Goal: Navigation & Orientation: Go to known website

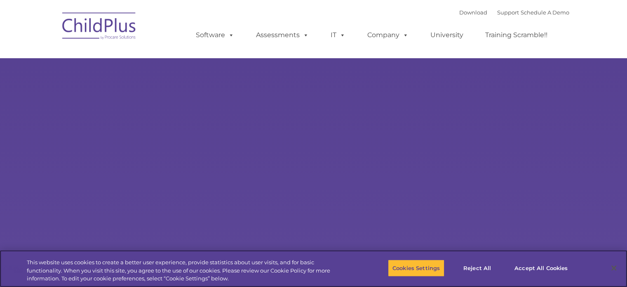
select select "MEDIUM"
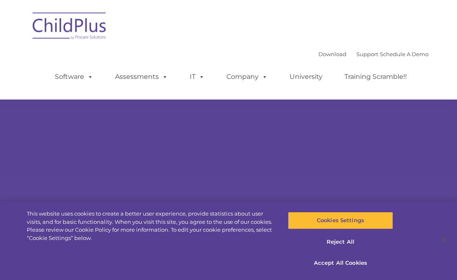
select select "MEDIUM"
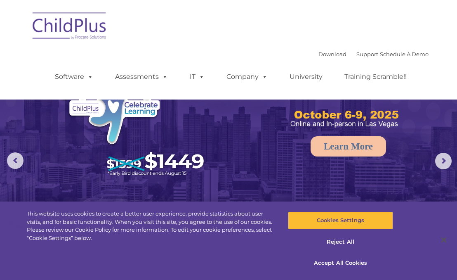
click at [57, 24] on img at bounding box center [69, 27] width 82 height 41
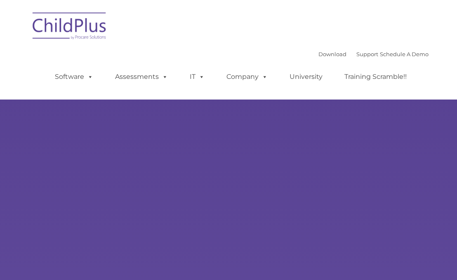
type input ""
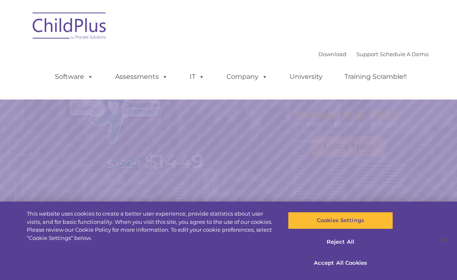
select select "MEDIUM"
